Goal: Navigation & Orientation: Find specific page/section

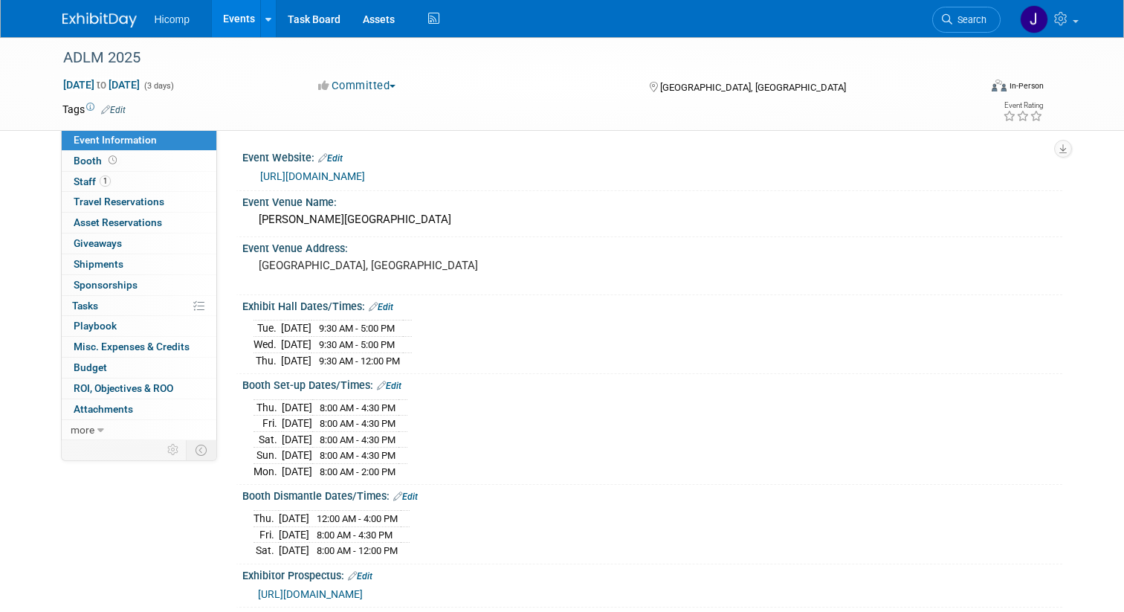
click at [112, 19] on img at bounding box center [99, 20] width 74 height 15
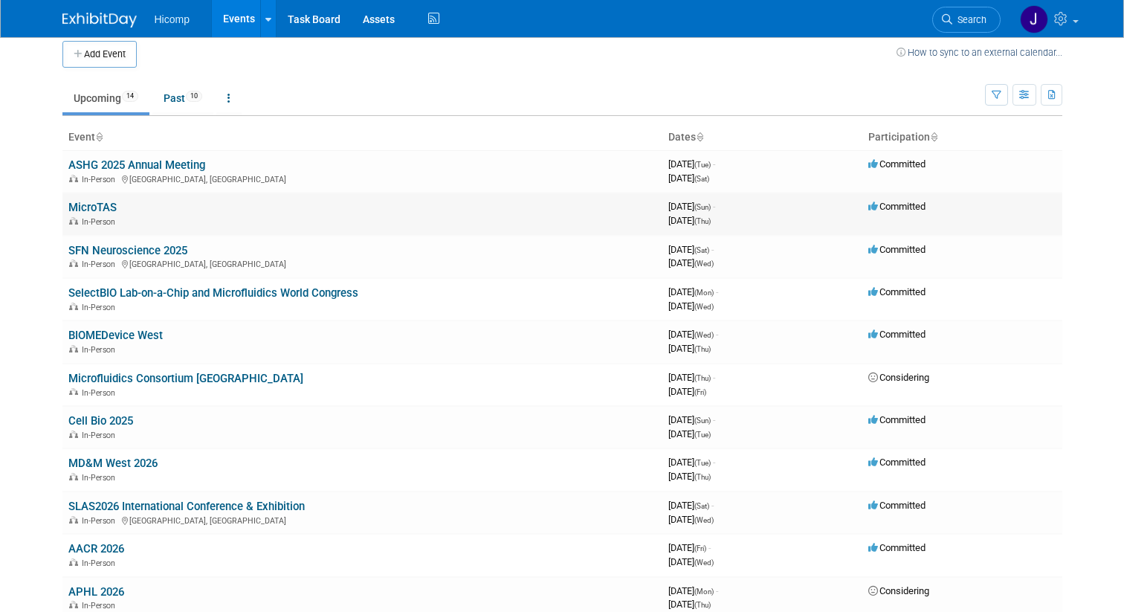
scroll to position [10, 0]
click at [199, 169] on link "ASHG 2025 Annual Meeting" at bounding box center [136, 165] width 137 height 13
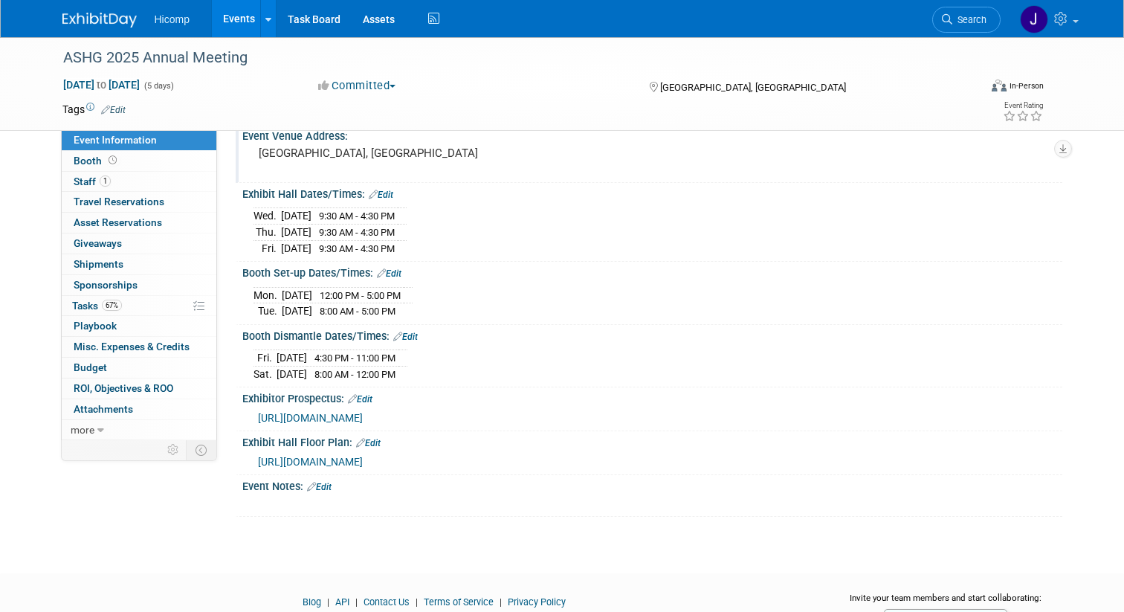
scroll to position [123, 0]
